Goal: Task Accomplishment & Management: Complete application form

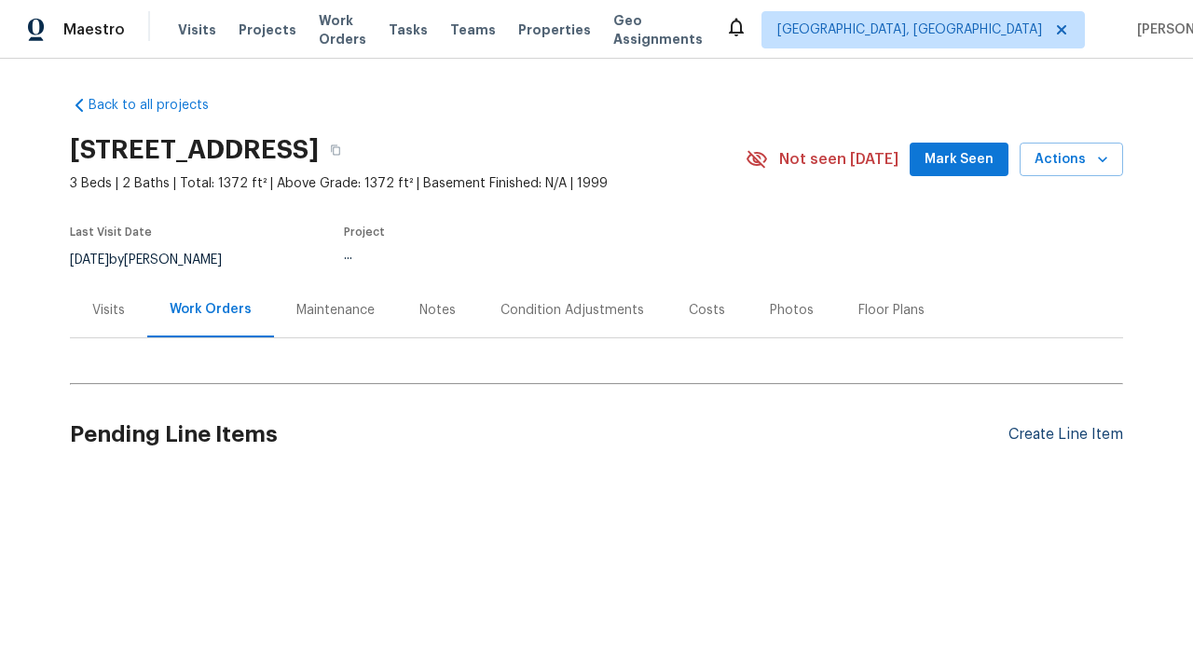
click at [1066, 434] on div "Create Line Item" at bounding box center [1066, 435] width 115 height 18
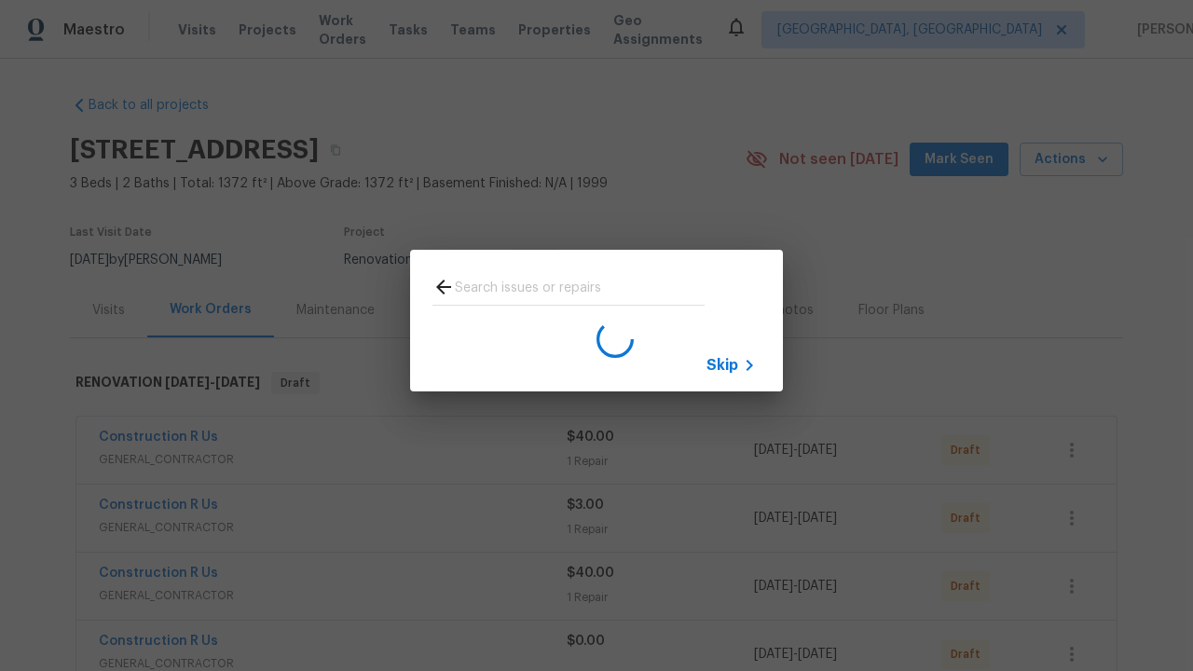
click at [723, 365] on span "Skip" at bounding box center [723, 365] width 32 height 19
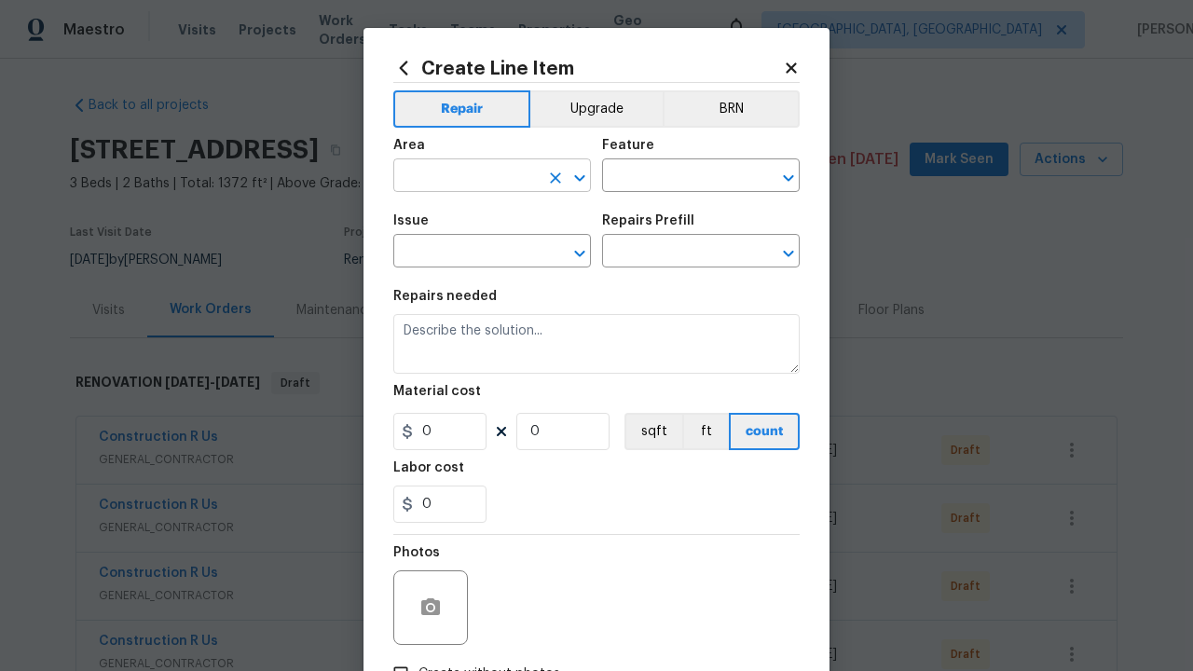
click at [466, 177] on input "text" at bounding box center [465, 177] width 145 height 29
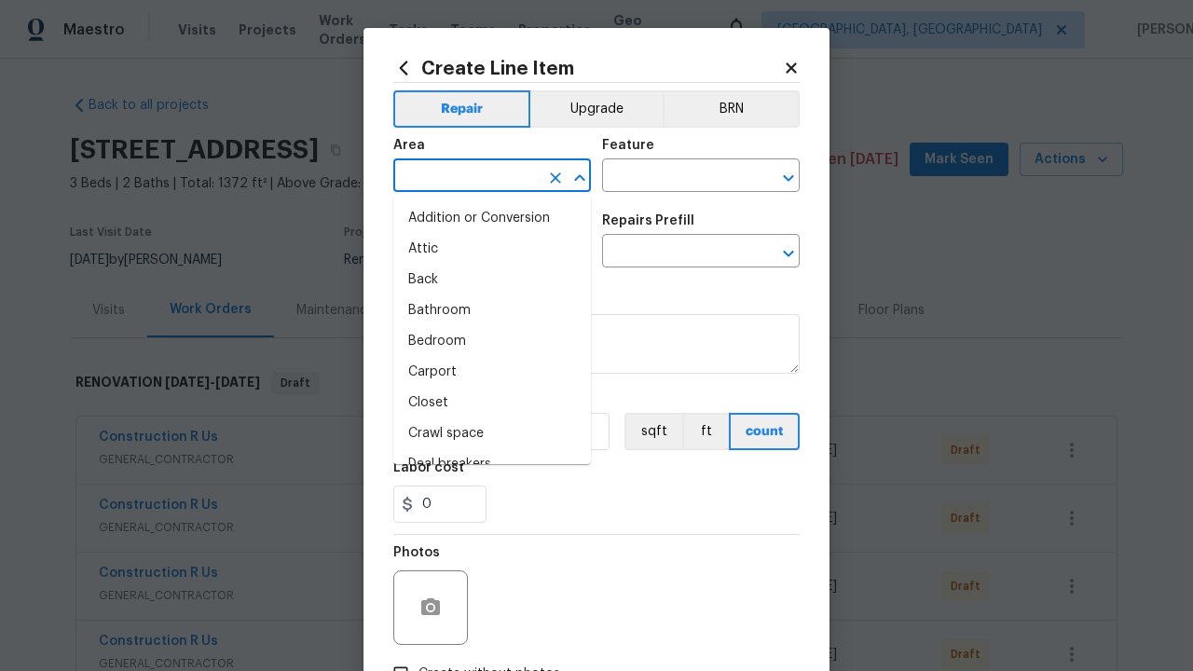
type input "Bedroom"
click at [492, 341] on li "Bedroom" at bounding box center [492, 341] width 198 height 31
type input "Bedroom"
click at [675, 177] on input "text" at bounding box center [674, 177] width 145 height 29
type input "Flooring"
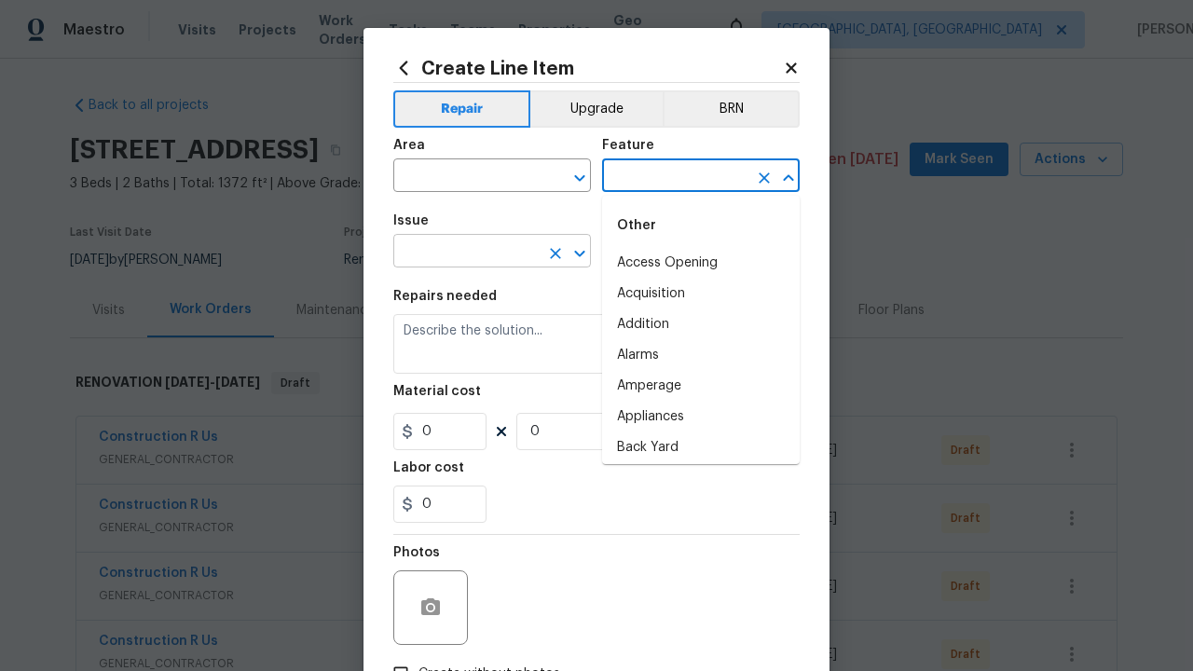
type input "Flooring"
click at [466, 253] on input "text" at bounding box center [465, 253] width 145 height 29
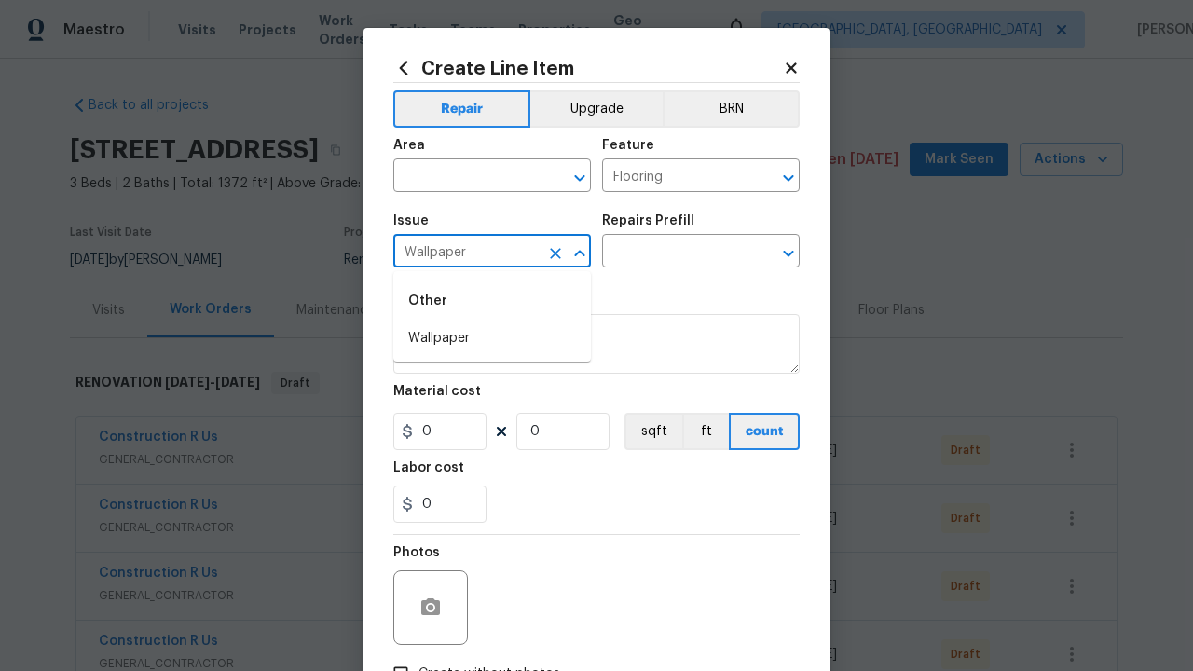
click at [492, 338] on li "Wallpaper" at bounding box center [492, 339] width 198 height 31
type input "Wallpaper"
click at [675, 253] on input "text" at bounding box center [674, 253] width 145 height 29
type input "Remove"
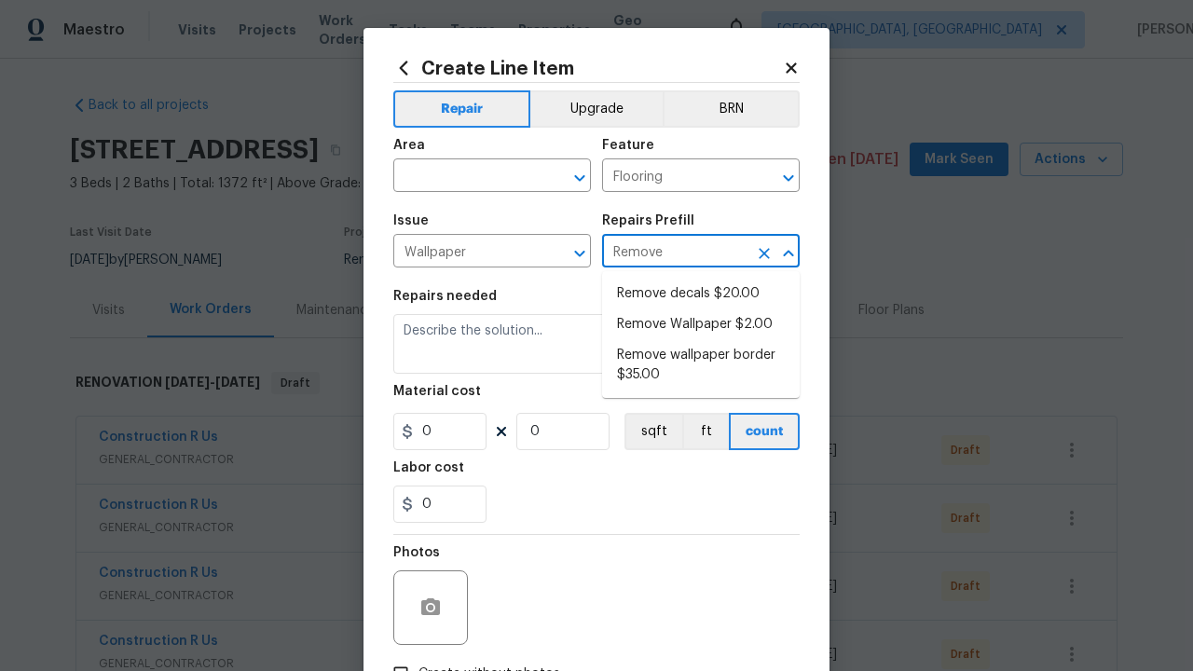
click at [701, 294] on li "Remove decals $20.00" at bounding box center [701, 294] width 198 height 31
type input "Walls and Ceiling"
type input "Remove decals $20.00"
type textarea "Remove decals from door/wall/ceiling"
type input "20"
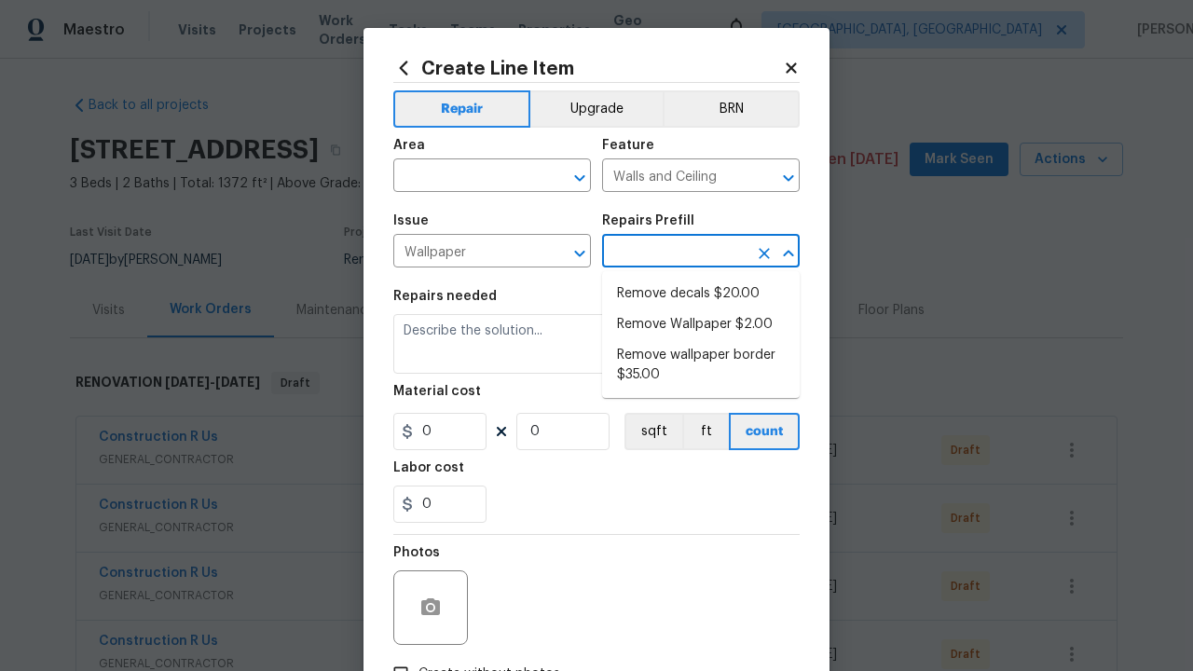
type input "1"
